Goal: Information Seeking & Learning: Learn about a topic

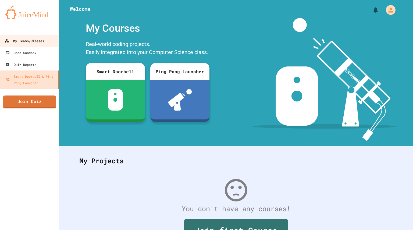
click at [23, 38] on div "My Teams/Classes" at bounding box center [25, 41] width 40 height 7
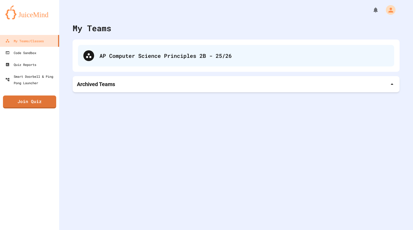
click at [143, 59] on div "AP Computer Science Principles 2B - 25/26" at bounding box center [244, 56] width 289 height 8
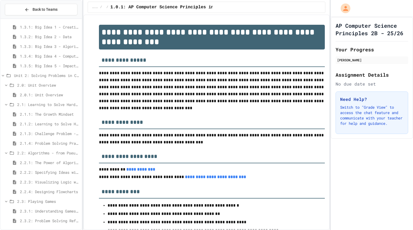
scroll to position [88, 0]
click at [54, 151] on span "2.2: Algorithms - from Pseudocode to Flowcharts" at bounding box center [48, 152] width 62 height 6
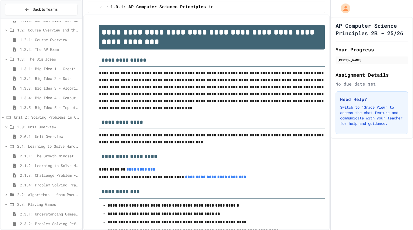
scroll to position [50, 0]
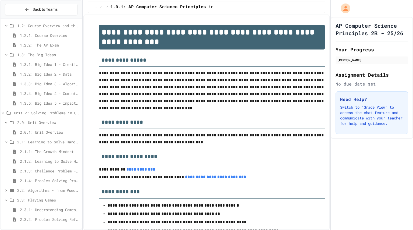
click at [48, 191] on span "2.2: Algorithms - from Pseudocode to Flowcharts" at bounding box center [48, 190] width 62 height 6
click at [51, 197] on span "2.2.1: The Power of Algorithms" at bounding box center [50, 200] width 60 height 6
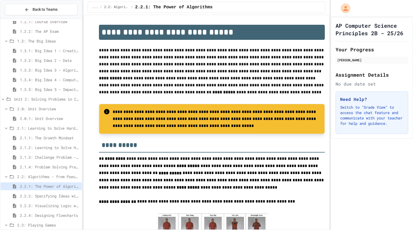
scroll to position [88, 0]
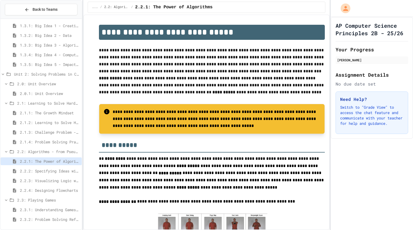
click at [50, 169] on span "2.2.2: Specifying Ideas with Pseudocode" at bounding box center [50, 171] width 60 height 6
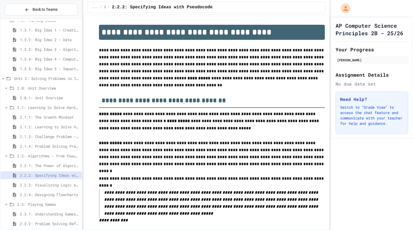
click at [55, 185] on span "2.2.3: Visualizing Logic with Flowcharts" at bounding box center [50, 185] width 60 height 6
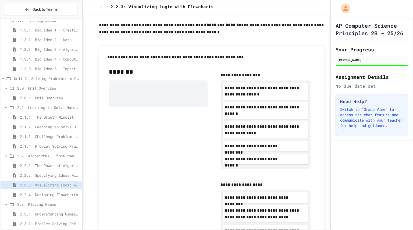
scroll to position [153, 0]
click at [29, 127] on span "2.1.2: Learning to Solve Hard Problems" at bounding box center [50, 127] width 60 height 6
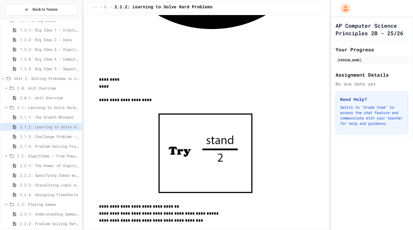
scroll to position [88, 0]
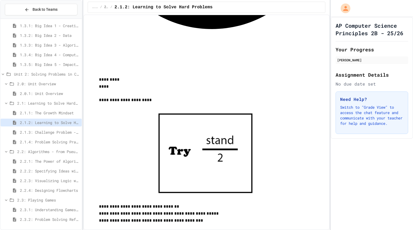
click at [49, 131] on span "2.1.3: Challenge Problem - The Bridge" at bounding box center [50, 132] width 60 height 6
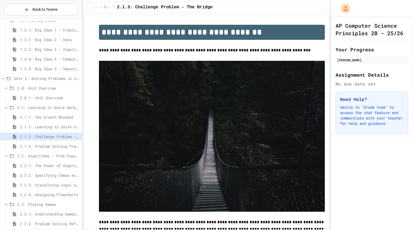
click at [49, 143] on div "2.1.4: Problem Solving Practice" at bounding box center [41, 146] width 81 height 8
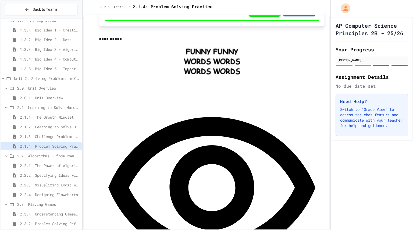
scroll to position [391, 0]
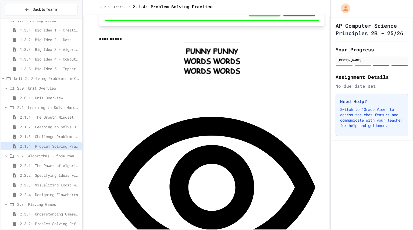
click at [51, 163] on span "2.2.1: The Power of Algorithms" at bounding box center [50, 166] width 60 height 6
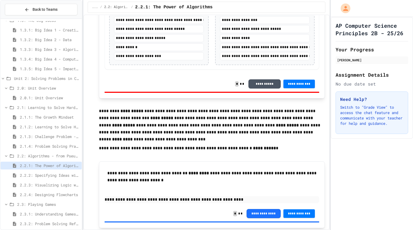
scroll to position [1098, 0]
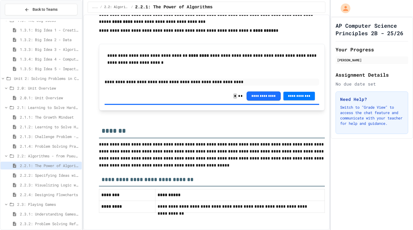
click at [58, 172] on div "2.2.2: Specifying Ideas with Pseudocode" at bounding box center [41, 175] width 81 height 8
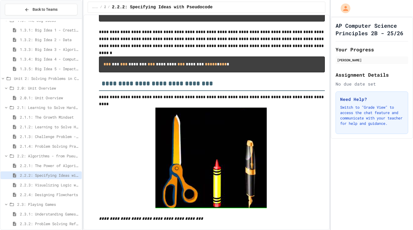
scroll to position [487, 0]
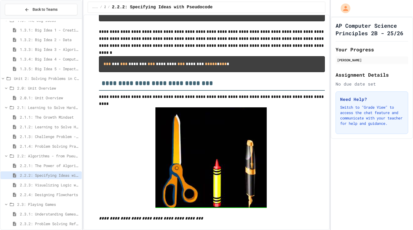
click at [58, 184] on span "2.2.3: Visualizing Logic with Flowcharts" at bounding box center [50, 185] width 60 height 6
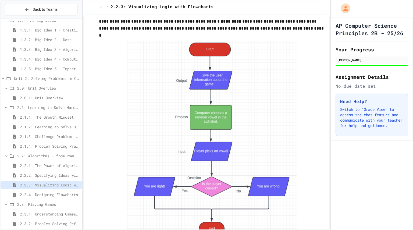
scroll to position [961, 0]
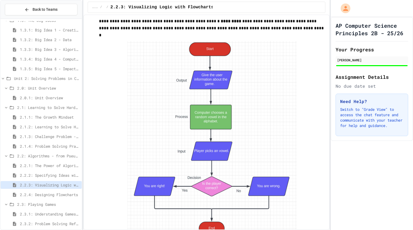
click at [59, 195] on span "2.2.4: Designing Flowcharts" at bounding box center [50, 195] width 60 height 6
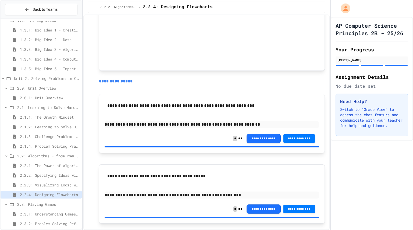
scroll to position [415, 0]
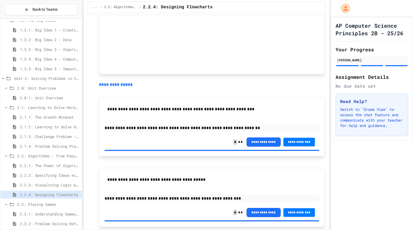
click at [62, 215] on span "2.3.1: Understanding Games with Flowcharts" at bounding box center [50, 214] width 60 height 6
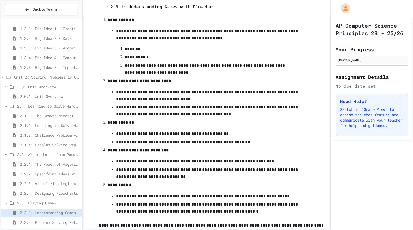
scroll to position [88, 0]
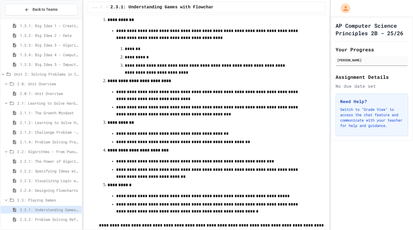
click at [48, 192] on span "2.2.4: Designing Flowcharts" at bounding box center [50, 190] width 60 height 6
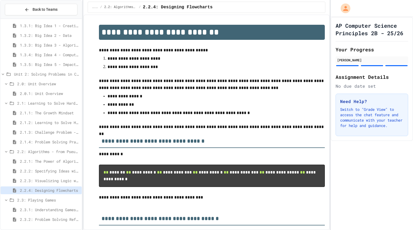
scroll to position [83, 0]
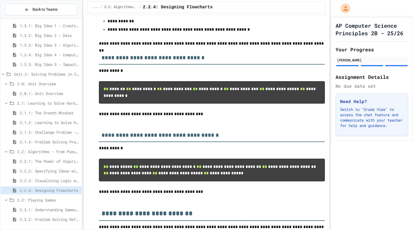
click at [63, 178] on span "2.2.3: Visualizing Logic with Flowcharts" at bounding box center [50, 181] width 60 height 6
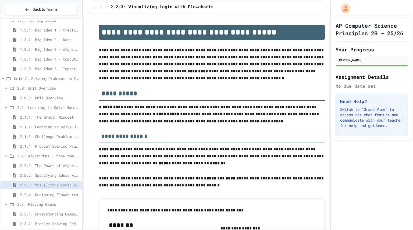
scroll to position [88, 0]
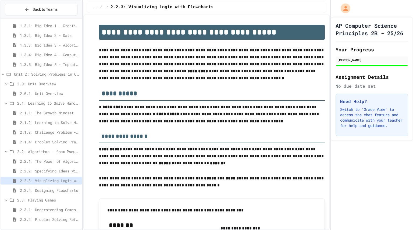
click at [52, 170] on span "2.2.2: Specifying Ideas with Pseudocode" at bounding box center [50, 171] width 60 height 6
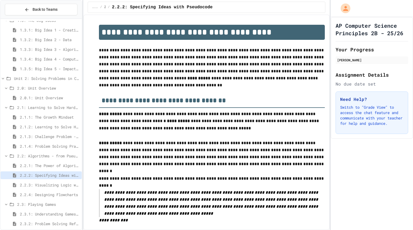
click at [49, 187] on span "2.2.3: Visualizing Logic with Flowcharts" at bounding box center [50, 185] width 60 height 6
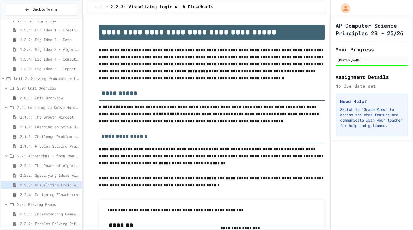
scroll to position [88, 0]
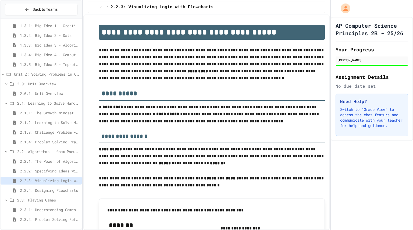
click at [49, 172] on span "2.2.2: Specifying Ideas with Pseudocode" at bounding box center [50, 171] width 60 height 6
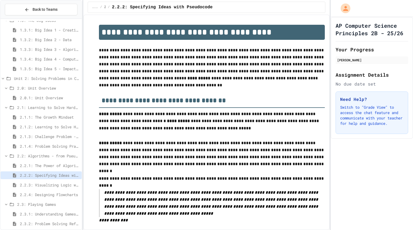
click at [49, 182] on span "2.2.3: Visualizing Logic with Flowcharts" at bounding box center [50, 185] width 60 height 6
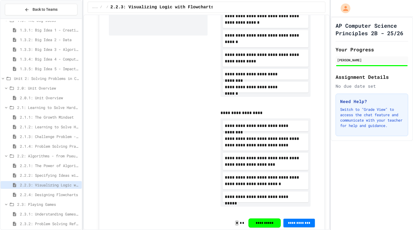
scroll to position [261, 0]
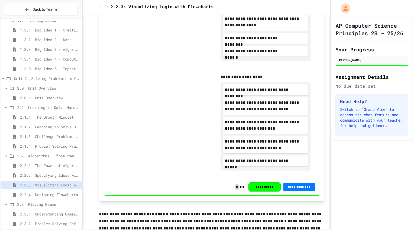
click at [59, 174] on span "2.2.2: Specifying Ideas with Pseudocode" at bounding box center [50, 175] width 60 height 6
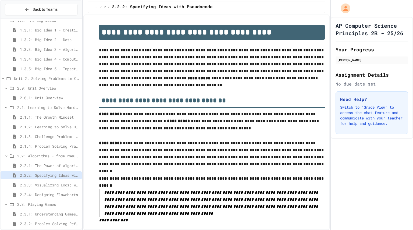
click at [56, 194] on span "2.2.4: Designing Flowcharts" at bounding box center [50, 195] width 60 height 6
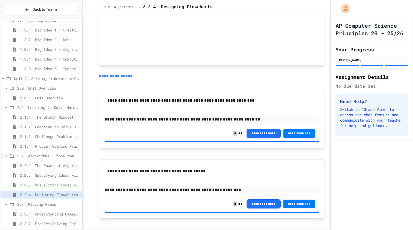
scroll to position [600, 0]
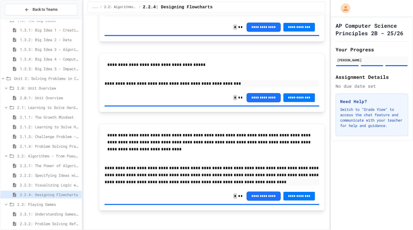
click at [37, 168] on span "2.2.1: The Power of Algorithms" at bounding box center [50, 166] width 60 height 6
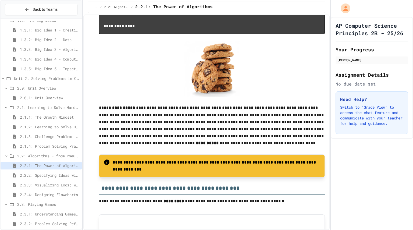
scroll to position [697, 0]
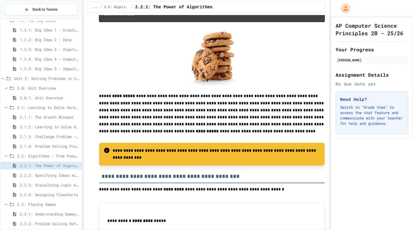
click at [41, 175] on span "2.2.2: Specifying Ideas with Pseudocode" at bounding box center [50, 175] width 60 height 6
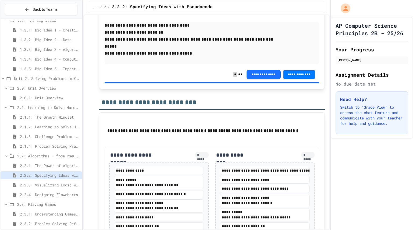
scroll to position [1180, 0]
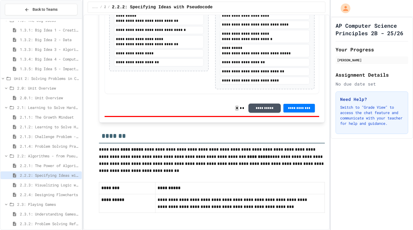
click at [56, 184] on span "2.2.3: Visualizing Logic with Flowcharts" at bounding box center [50, 185] width 60 height 6
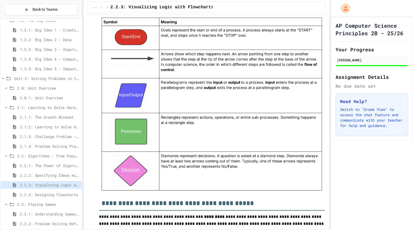
scroll to position [518, 0]
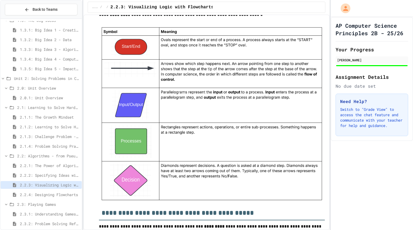
click at [58, 193] on span "2.2.4: Designing Flowcharts" at bounding box center [50, 195] width 60 height 6
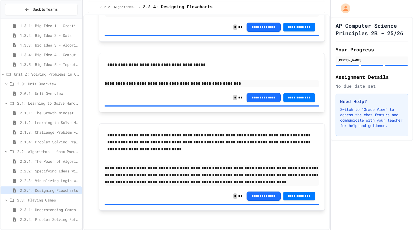
scroll to position [600, 0]
click at [46, 222] on div "2.3.2: Problem Solving Reflection" at bounding box center [41, 219] width 81 height 8
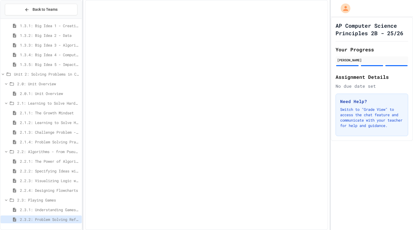
scroll to position [84, 0]
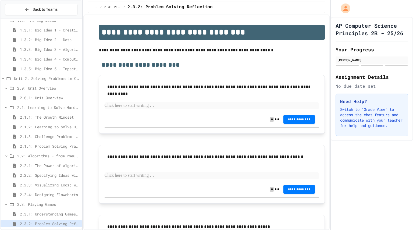
click at [56, 211] on div "2.3.1: Understanding Games with Flowcharts" at bounding box center [41, 214] width 81 height 8
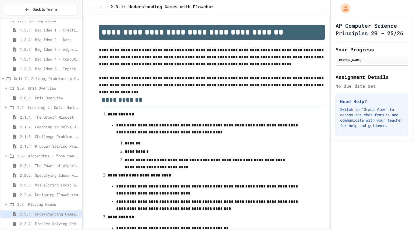
scroll to position [189, 0]
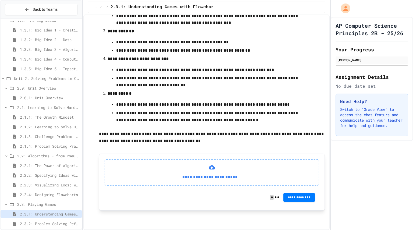
click at [203, 144] on p at bounding box center [212, 147] width 226 height 7
click at [188, 177] on p "**********" at bounding box center [209, 177] width 201 height 7
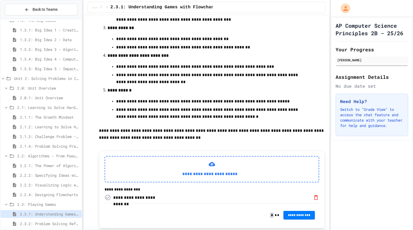
scroll to position [212, 0]
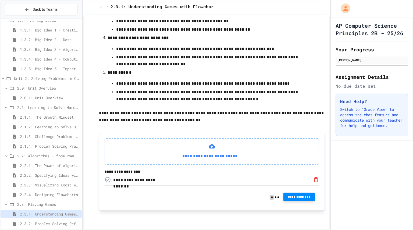
click at [292, 200] on button "**********" at bounding box center [299, 197] width 32 height 9
